Goal: Complete application form: Complete application form

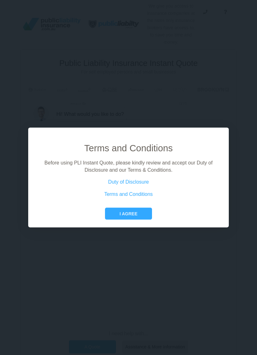
click at [150, 196] on link "Terms and Conditions" at bounding box center [129, 193] width 49 height 5
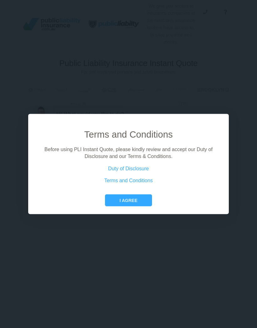
click at [142, 206] on button "I agree" at bounding box center [128, 200] width 47 height 12
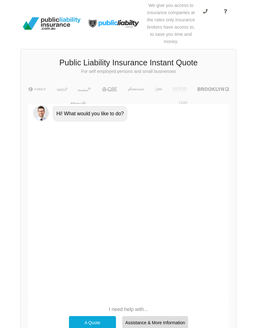
scroll to position [7, 0]
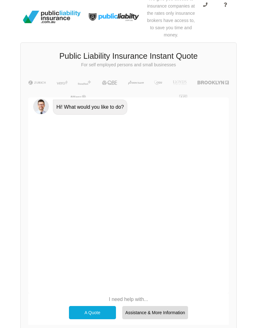
click at [91, 310] on div "A Quote" at bounding box center [92, 312] width 47 height 13
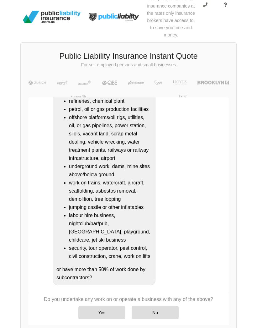
scroll to position [224, 0]
click at [155, 312] on div "No" at bounding box center [155, 312] width 47 height 13
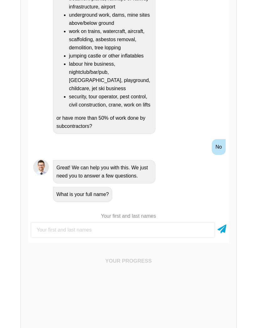
scroll to position [118, 0]
click at [186, 225] on input "text" at bounding box center [123, 230] width 185 height 16
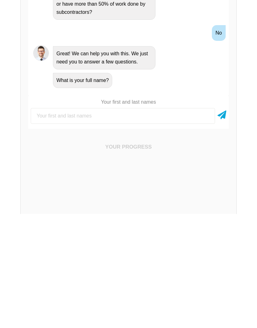
scroll to position [158, 0]
type input "[PERSON_NAME]"
click at [226, 222] on icon at bounding box center [222, 227] width 9 height 11
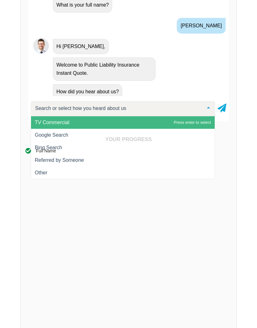
scroll to position [203, 0]
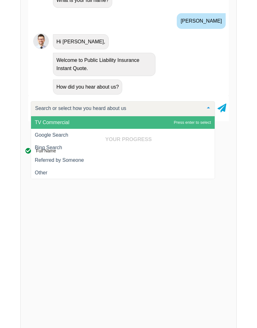
click at [180, 133] on div "Your Progress Full Name SWITCH TO FORM ×" at bounding box center [129, 261] width 216 height 265
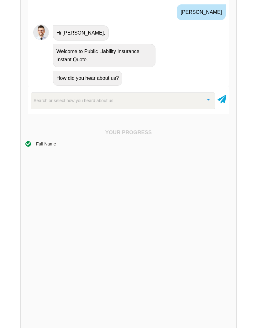
scroll to position [235, 0]
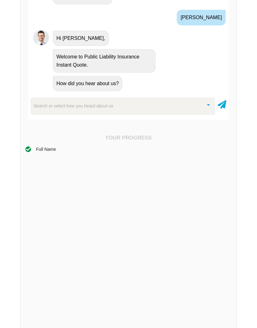
click at [207, 105] on div at bounding box center [208, 104] width 13 height 13
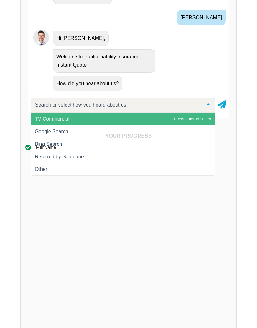
click at [61, 131] on div "Your Progress Full Name SWITCH TO FORM ×" at bounding box center [129, 257] width 216 height 265
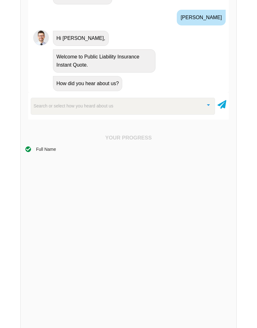
click at [225, 102] on icon at bounding box center [222, 103] width 9 height 11
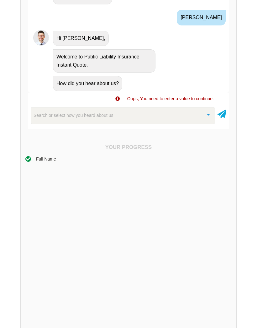
click at [157, 116] on div "Search or select how you heard about us" at bounding box center [123, 115] width 185 height 17
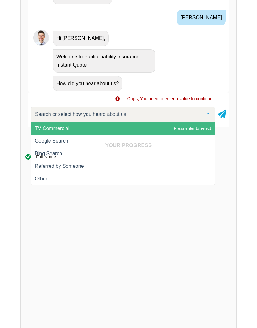
click at [65, 139] on div "Your Progress Full Name SWITCH TO FORM ×" at bounding box center [129, 267] width 216 height 265
click at [47, 178] on div "Full Name" at bounding box center [128, 264] width 207 height 223
click at [55, 141] on div "Your Progress Full Name SWITCH TO FORM ×" at bounding box center [129, 267] width 216 height 265
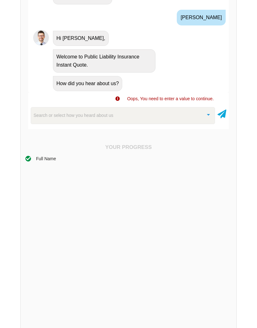
click at [57, 141] on div "Your Progress Full Name SWITCH TO FORM ×" at bounding box center [129, 269] width 216 height 265
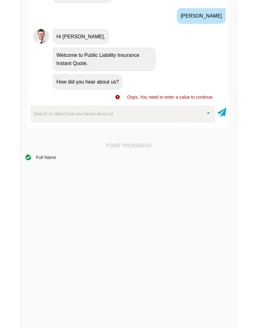
scroll to position [237, 0]
click at [161, 184] on div "Full Name" at bounding box center [128, 264] width 207 height 223
click at [164, 111] on div "Search or select how you heard about us" at bounding box center [123, 113] width 185 height 17
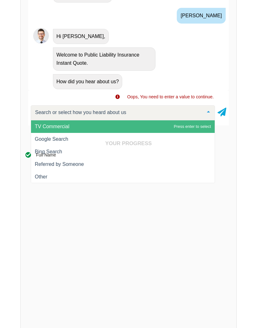
click at [50, 151] on div "Your Progress Full Name SWITCH TO FORM" at bounding box center [128, 265] width 207 height 250
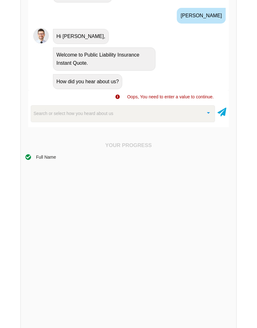
click at [205, 114] on div at bounding box center [208, 111] width 13 height 13
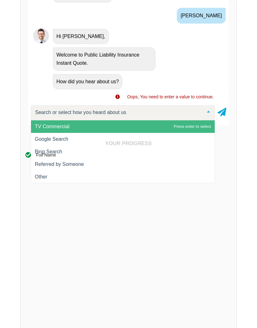
click at [169, 180] on div "Full Name" at bounding box center [128, 262] width 207 height 223
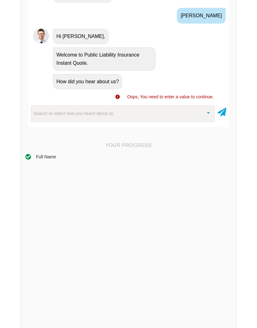
click at [175, 173] on div "Full Name" at bounding box center [128, 264] width 207 height 223
click at [186, 121] on div "Search or select how you heard about us TV Commercial Google Search Bing Search…" at bounding box center [123, 113] width 185 height 17
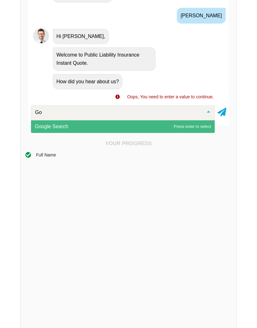
type input "Goo"
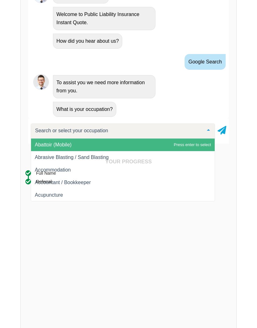
scroll to position [210, 0]
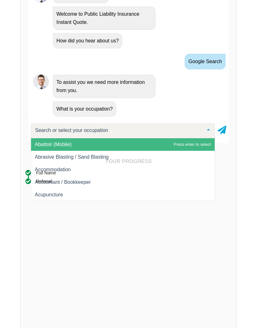
click at [68, 169] on div "Your Progress Full Name Referral SWITCH TO FORM" at bounding box center [128, 283] width 207 height 250
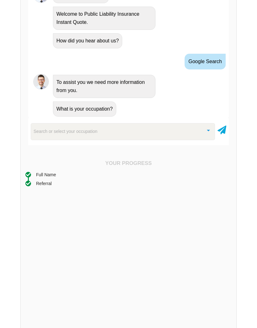
click at [186, 130] on div "Search or select your occupation" at bounding box center [123, 131] width 185 height 17
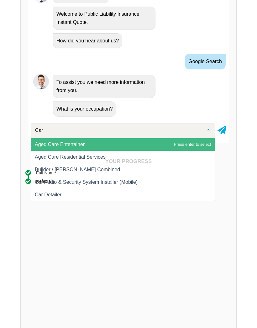
type input "Carp"
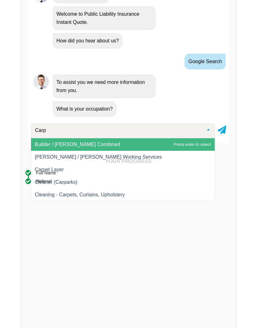
click at [85, 150] on span "Builder / [PERSON_NAME] Combined" at bounding box center [123, 144] width 184 height 13
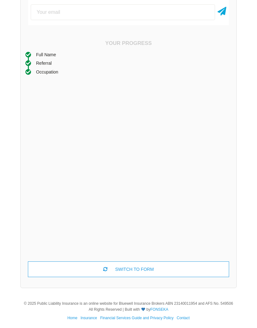
scroll to position [289, 0]
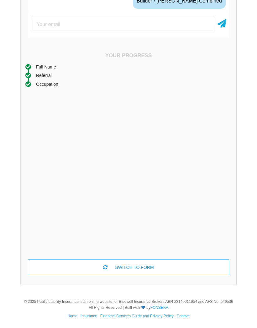
click at [164, 306] on link "FONSEKA" at bounding box center [160, 307] width 18 height 4
